Goal: Task Accomplishment & Management: Complete application form

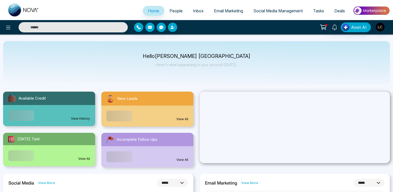
select select "*"
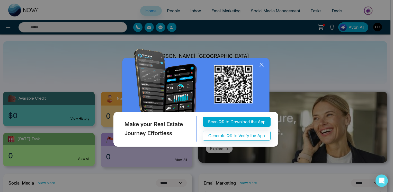
click at [261, 63] on icon at bounding box center [262, 65] width 8 height 8
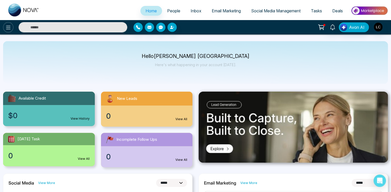
click at [7, 26] on icon at bounding box center [8, 28] width 4 height 4
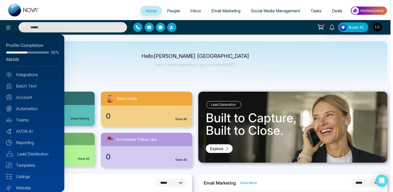
click at [11, 59] on link "Add Info" at bounding box center [12, 59] width 13 height 4
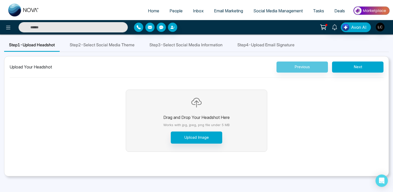
click at [192, 42] on span "Step 3 - Select Social Media Information" at bounding box center [186, 45] width 73 height 6
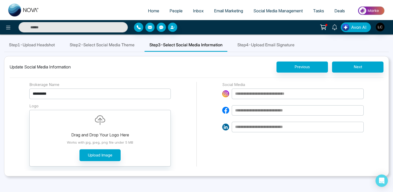
click at [257, 126] on input at bounding box center [298, 127] width 132 height 11
type input "***"
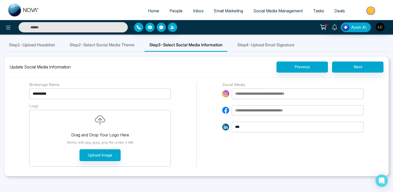
click at [99, 145] on div "Drag and Drop Your Logo Here Works with jpg, jpeg, png file under 5 MB Upload I…" at bounding box center [100, 138] width 131 height 46
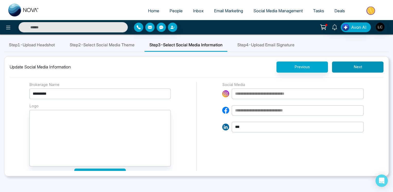
click at [361, 63] on button "Next" at bounding box center [357, 67] width 51 height 11
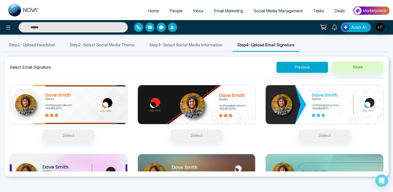
click at [216, 46] on span "Step 3 - Select Social Media Information" at bounding box center [186, 45] width 73 height 6
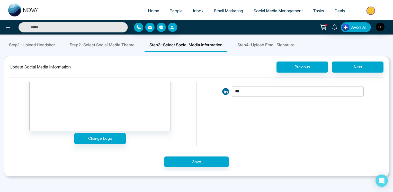
scroll to position [36, 0]
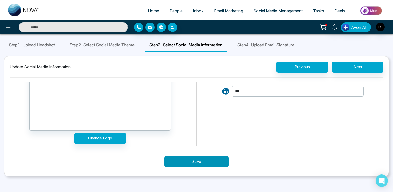
click at [202, 156] on button "Save" at bounding box center [197, 161] width 64 height 11
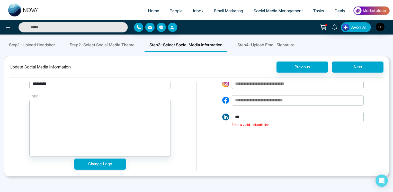
scroll to position [0, 0]
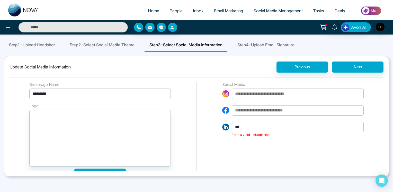
click at [248, 108] on input at bounding box center [298, 110] width 132 height 11
type input "****"
click at [241, 97] on input at bounding box center [298, 94] width 132 height 11
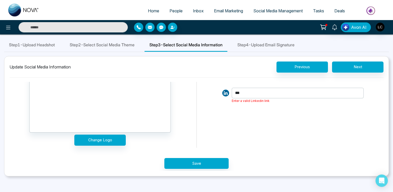
scroll to position [36, 0]
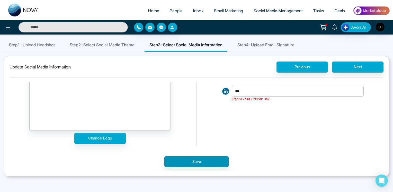
type input "****"
click at [182, 160] on button "Save" at bounding box center [197, 161] width 64 height 11
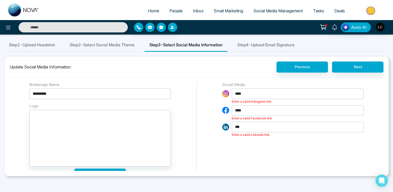
scroll to position [0, 0]
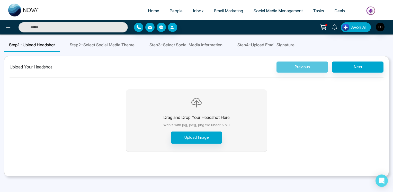
click at [171, 11] on span "People" at bounding box center [176, 10] width 13 height 5
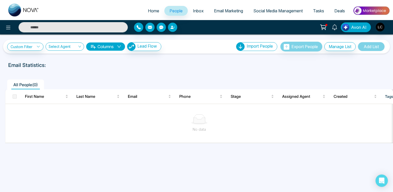
click at [195, 10] on span "Inbox" at bounding box center [198, 10] width 11 height 5
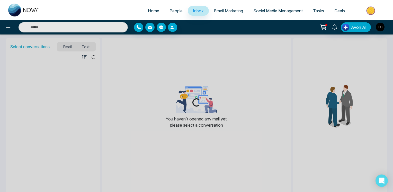
click at [170, 12] on span "People" at bounding box center [176, 10] width 13 height 5
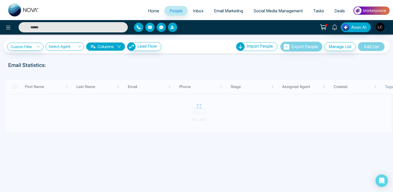
click at [148, 11] on span "Home" at bounding box center [153, 10] width 11 height 5
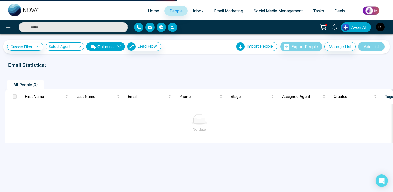
select select "*"
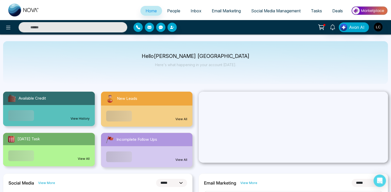
click at [171, 7] on link "People" at bounding box center [173, 11] width 23 height 10
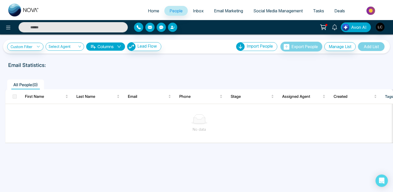
click at [275, 7] on link "Social Media Management" at bounding box center [278, 11] width 60 height 10
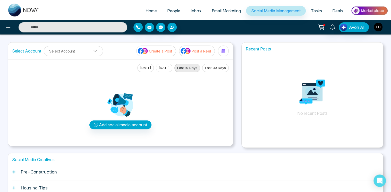
click at [376, 29] on img "button" at bounding box center [378, 27] width 9 height 9
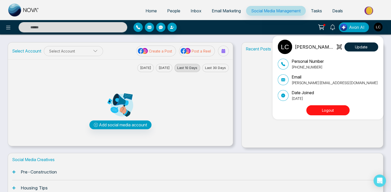
click at [324, 110] on button "Logout" at bounding box center [327, 110] width 43 height 10
